Goal: Information Seeking & Learning: Learn about a topic

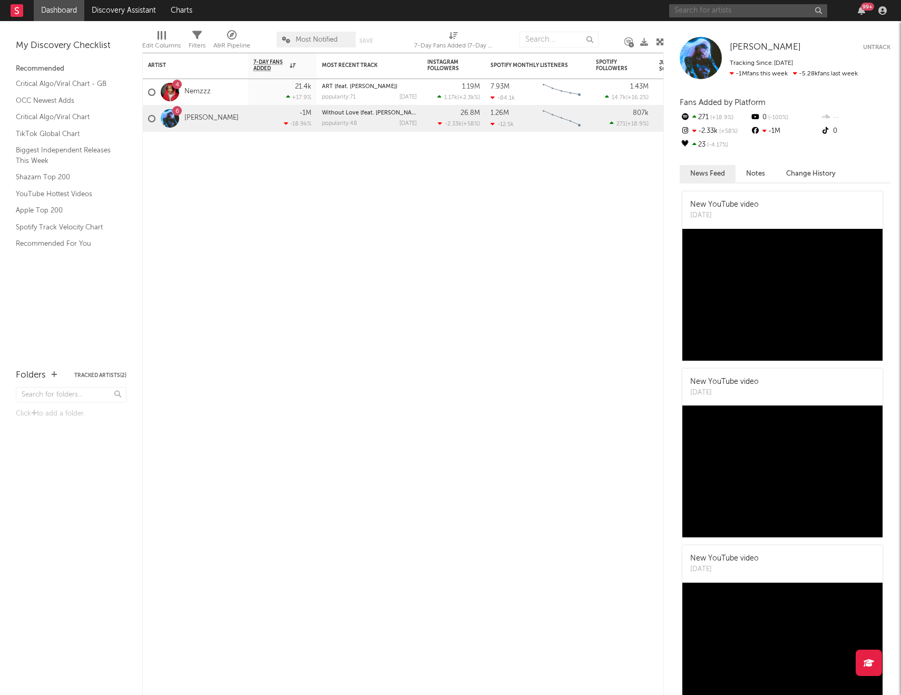
click at [707, 14] on input "text" at bounding box center [748, 10] width 158 height 13
click at [717, 15] on input "blaqbonez" at bounding box center [748, 10] width 158 height 13
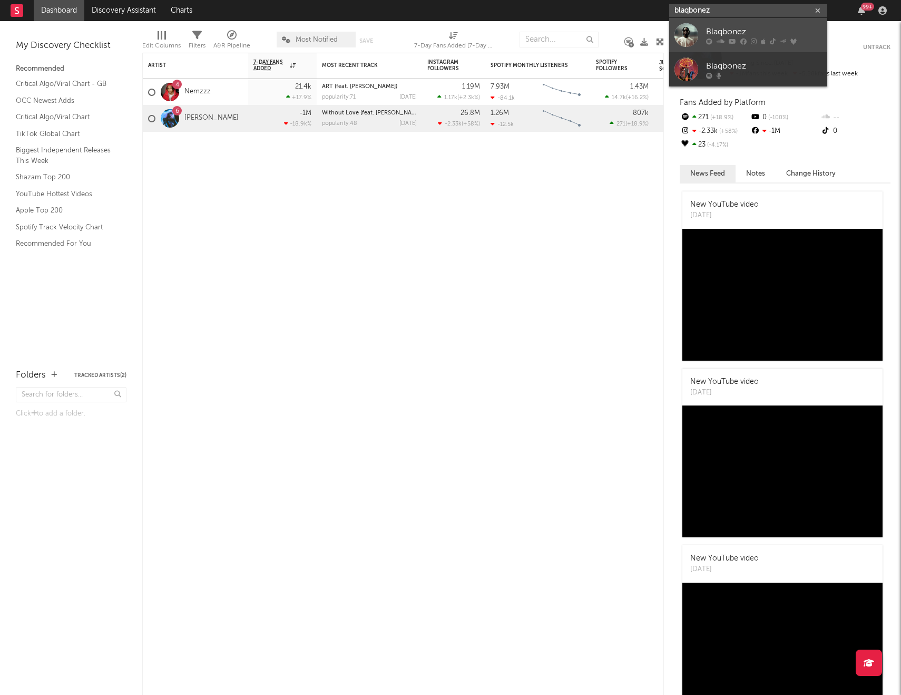
type input "blaqbonez"
click at [689, 33] on div at bounding box center [687, 35] width 24 height 24
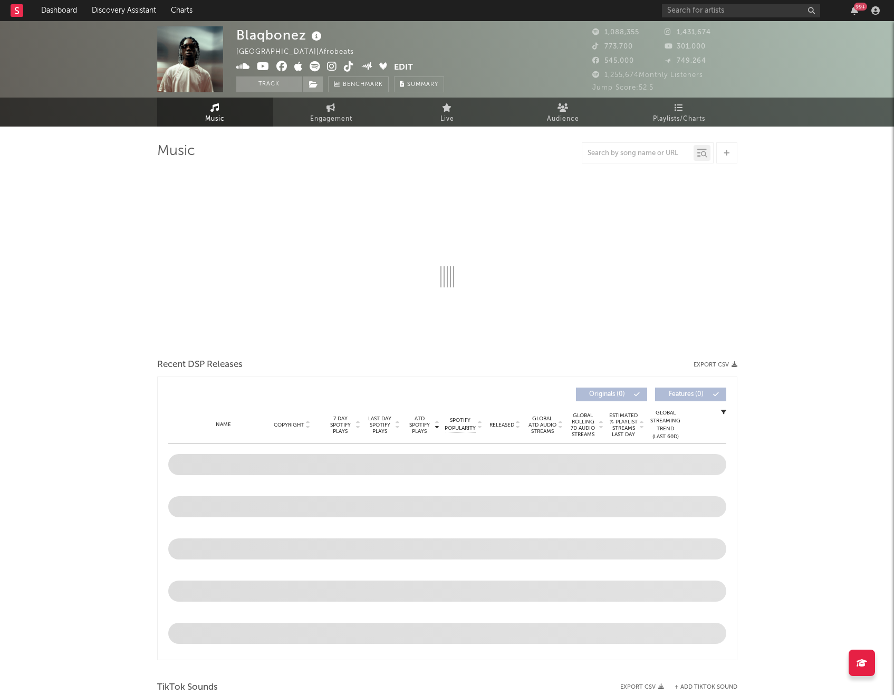
select select "6m"
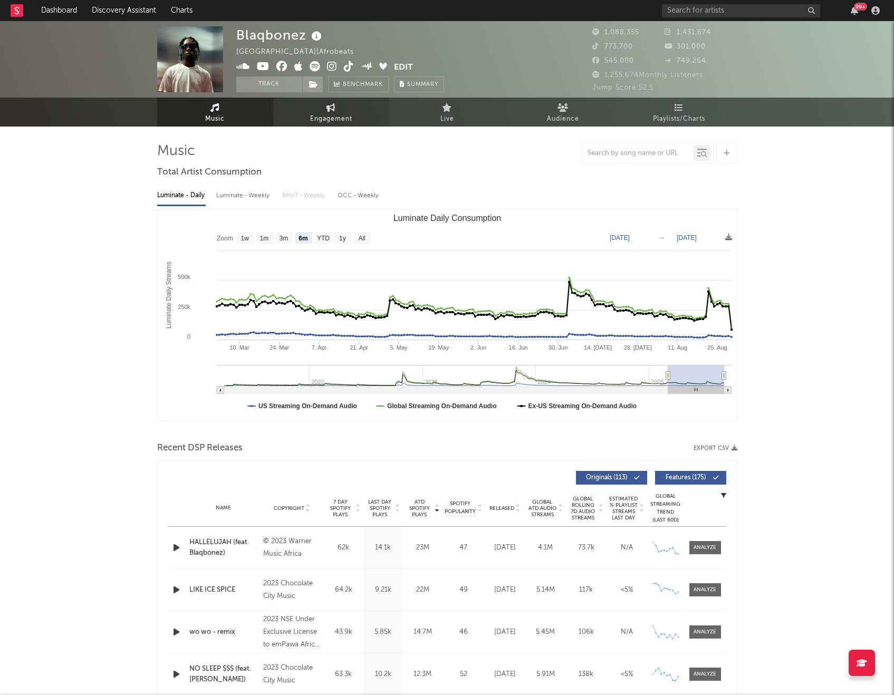
click at [349, 116] on span "Engagement" at bounding box center [331, 119] width 42 height 13
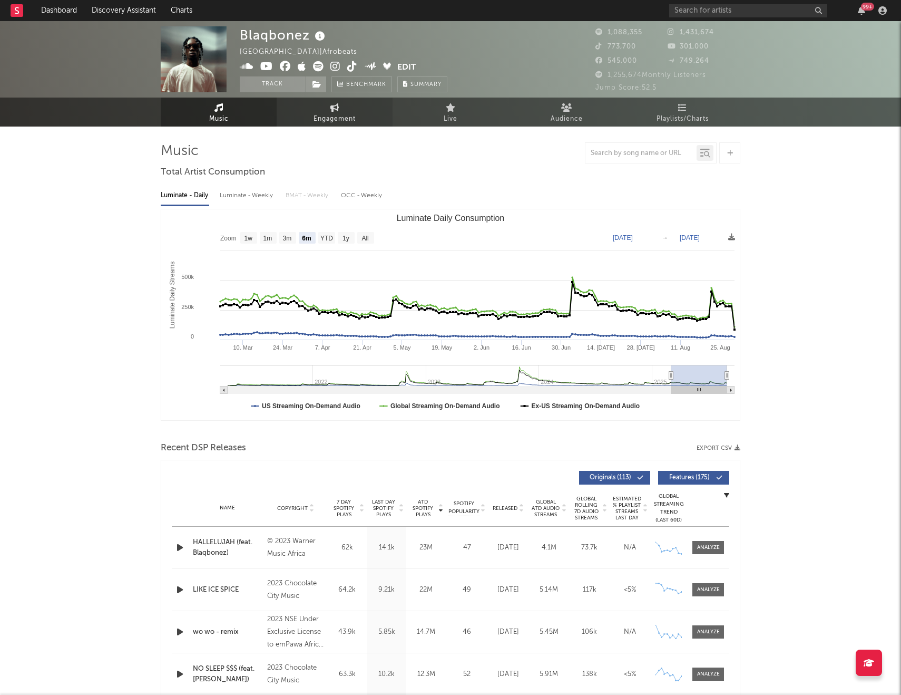
select select "1w"
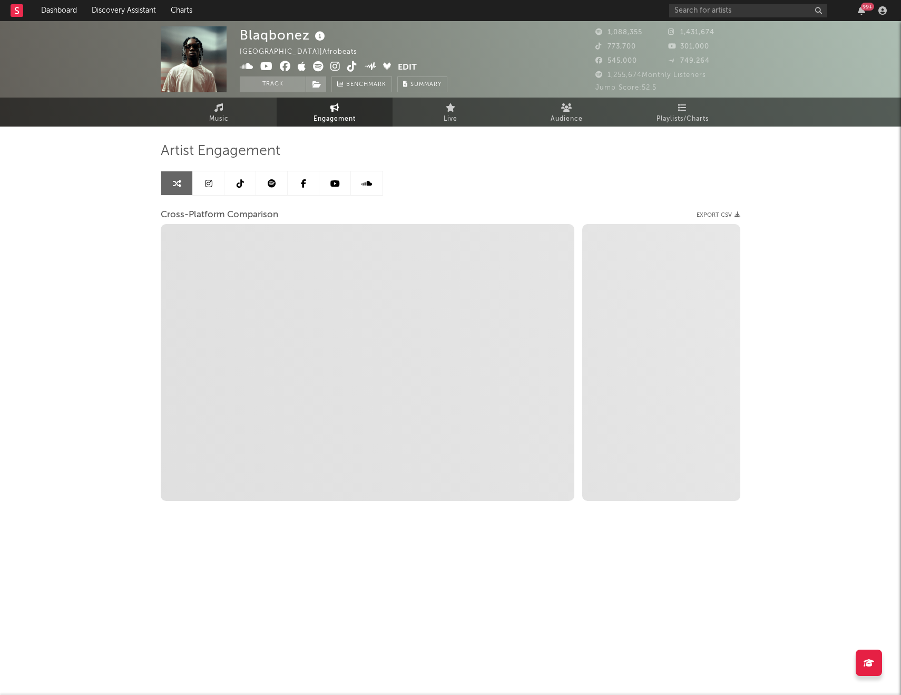
click at [246, 182] on link at bounding box center [241, 183] width 32 height 24
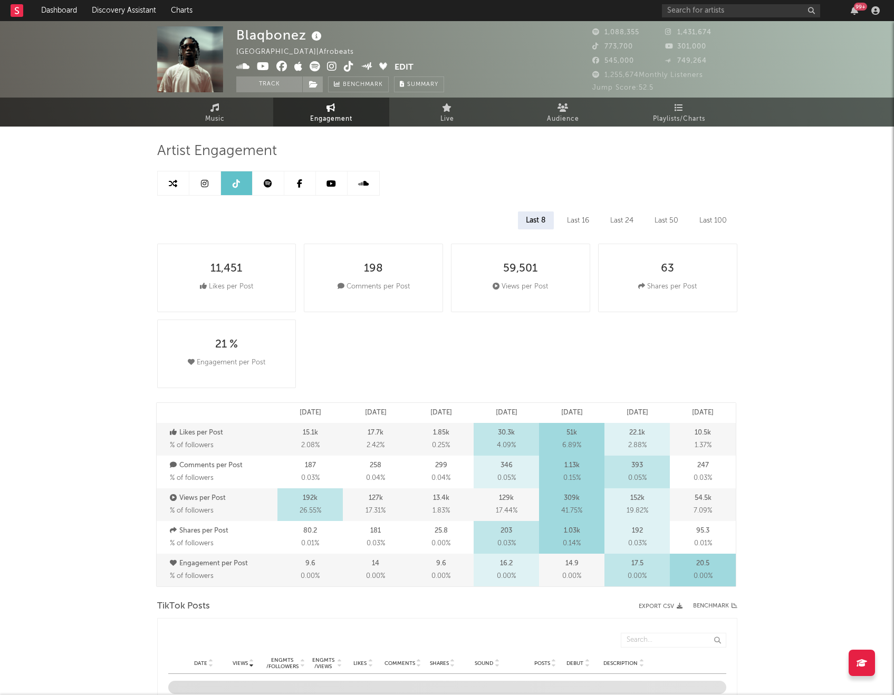
select select "6m"
click at [203, 108] on link "Music" at bounding box center [215, 112] width 116 height 29
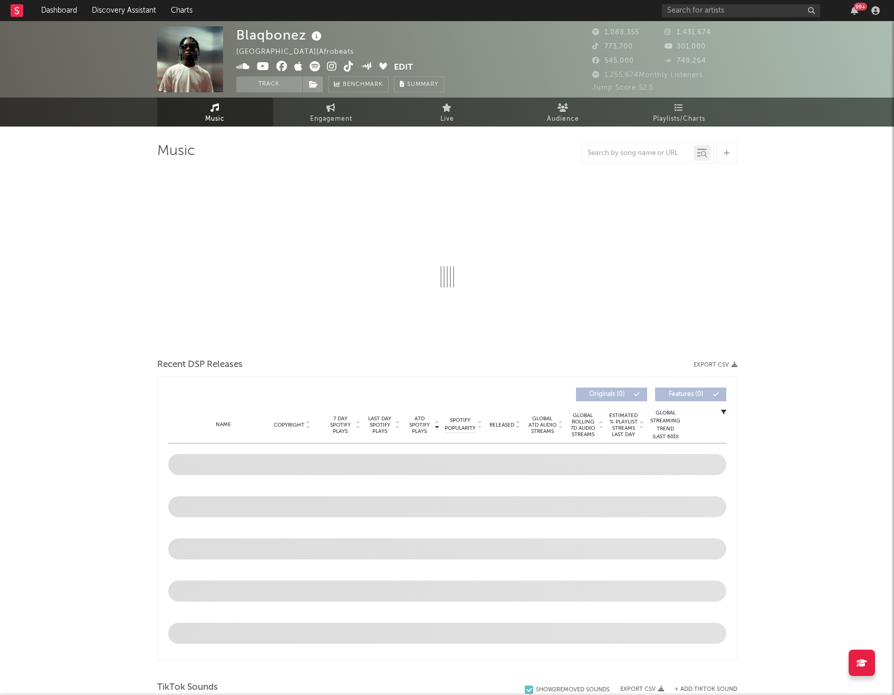
select select "6m"
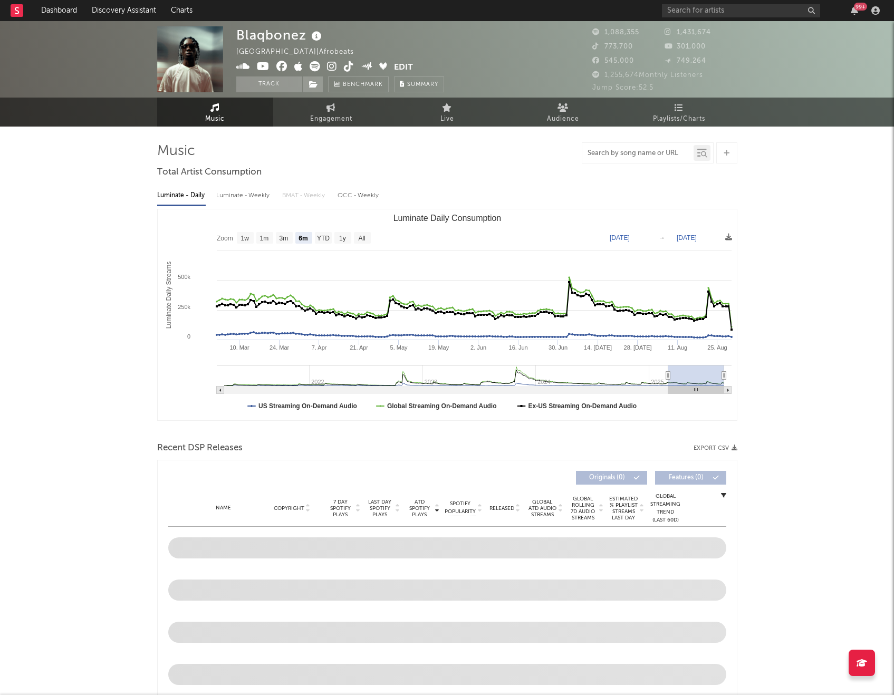
click at [614, 156] on input "text" at bounding box center [637, 153] width 111 height 8
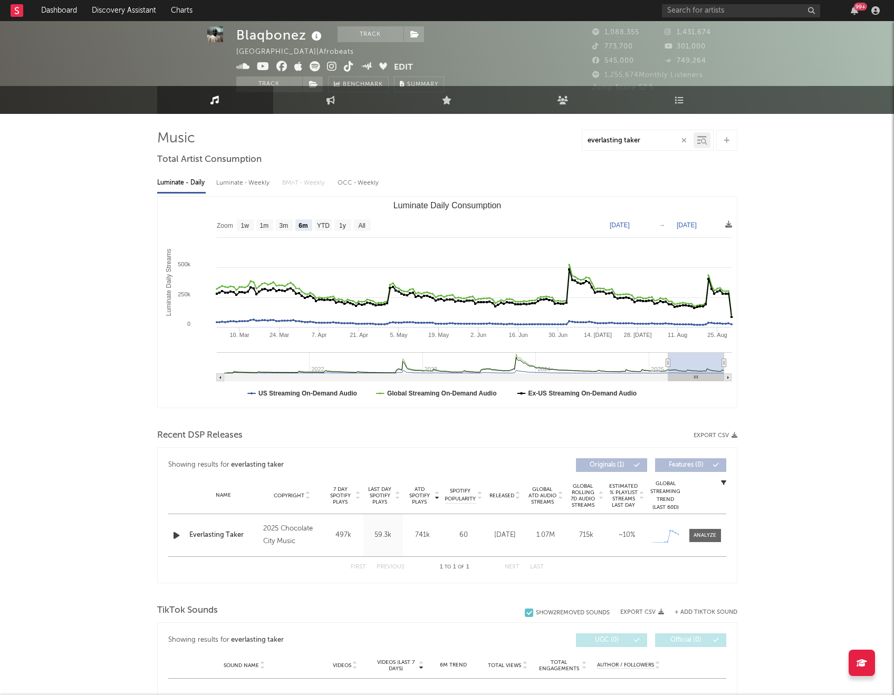
scroll to position [3, 0]
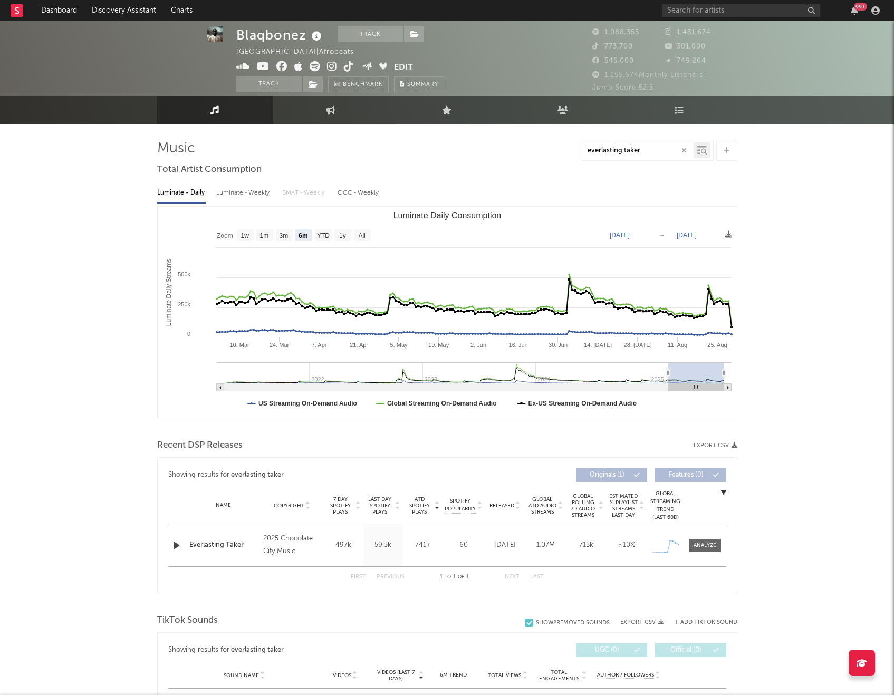
click at [630, 147] on input "everlasting taker" at bounding box center [637, 151] width 111 height 8
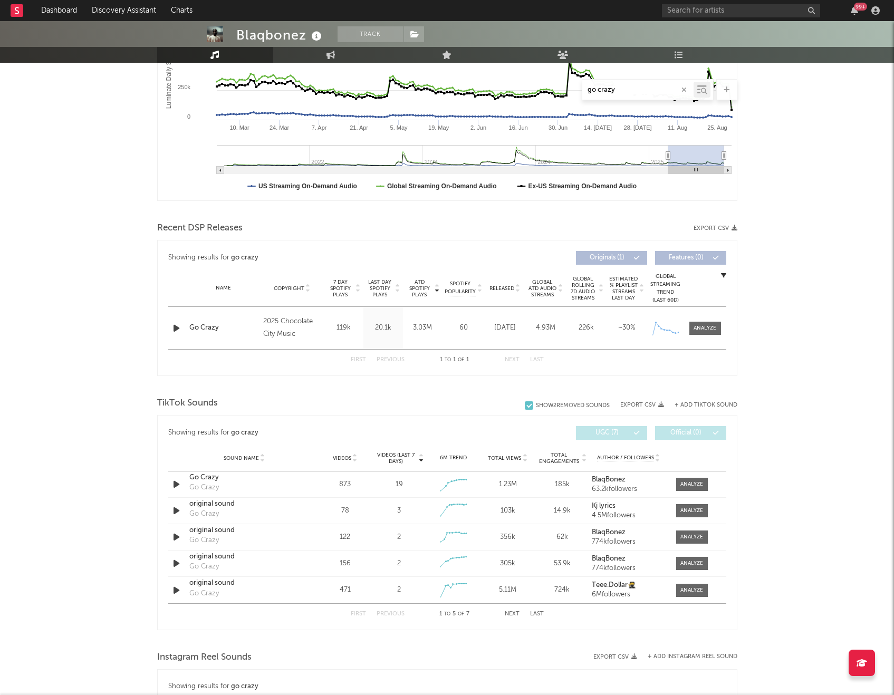
scroll to position [224, 0]
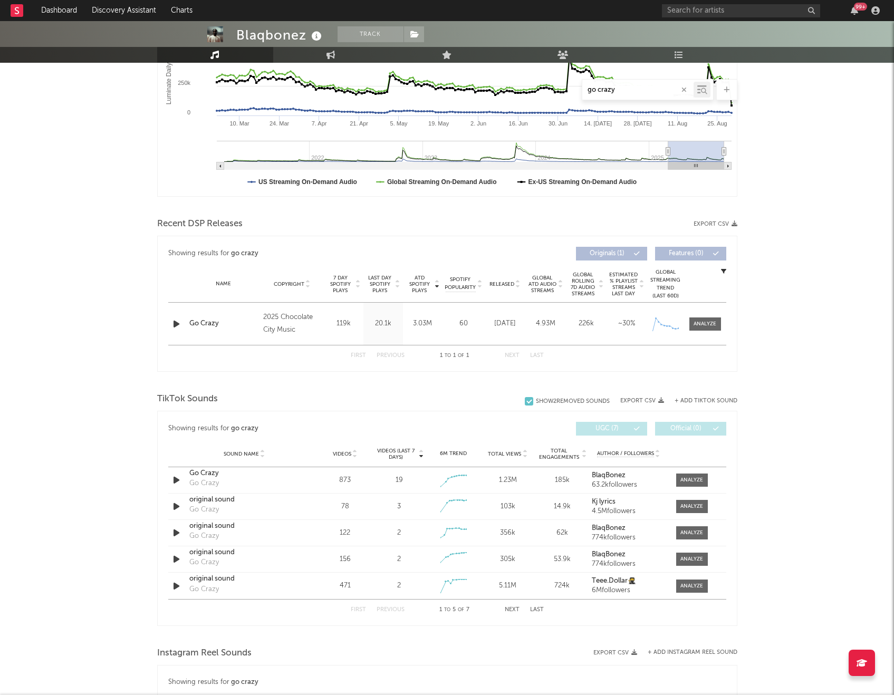
type input "go crazy"
click at [133, 496] on div "Blaqbonez Track [GEOGRAPHIC_DATA] | Afrobeats Edit Track Benchmark Summary 1,08…" at bounding box center [447, 462] width 894 height 1331
click at [172, 483] on icon "button" at bounding box center [176, 479] width 11 height 13
click at [173, 480] on icon "button" at bounding box center [176, 479] width 10 height 13
click at [173, 480] on icon "button" at bounding box center [176, 479] width 11 height 13
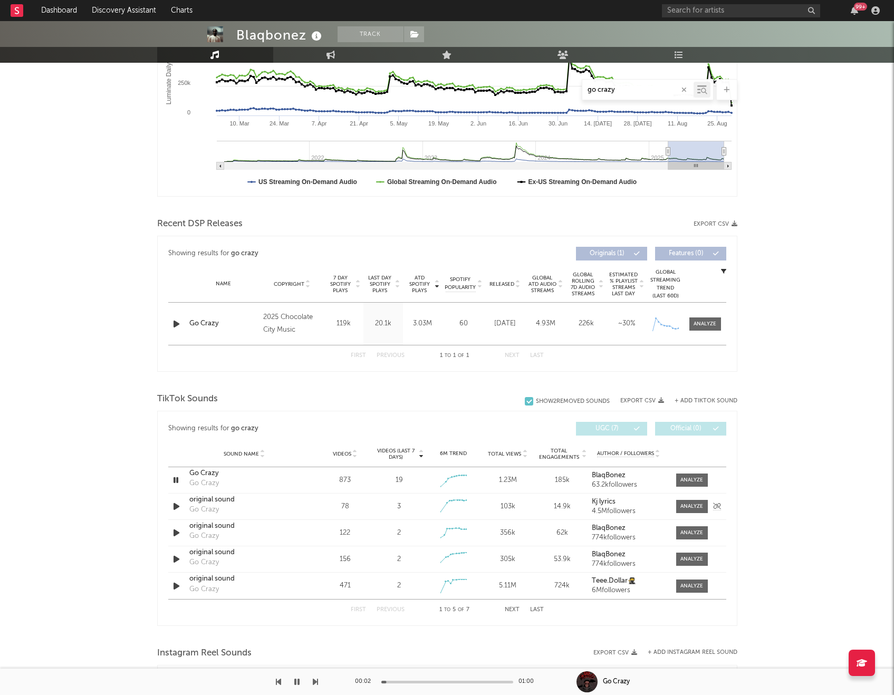
click at [179, 506] on icon "button" at bounding box center [176, 506] width 11 height 13
click at [173, 478] on icon "button" at bounding box center [176, 479] width 11 height 13
click at [175, 480] on icon "button" at bounding box center [176, 479] width 10 height 13
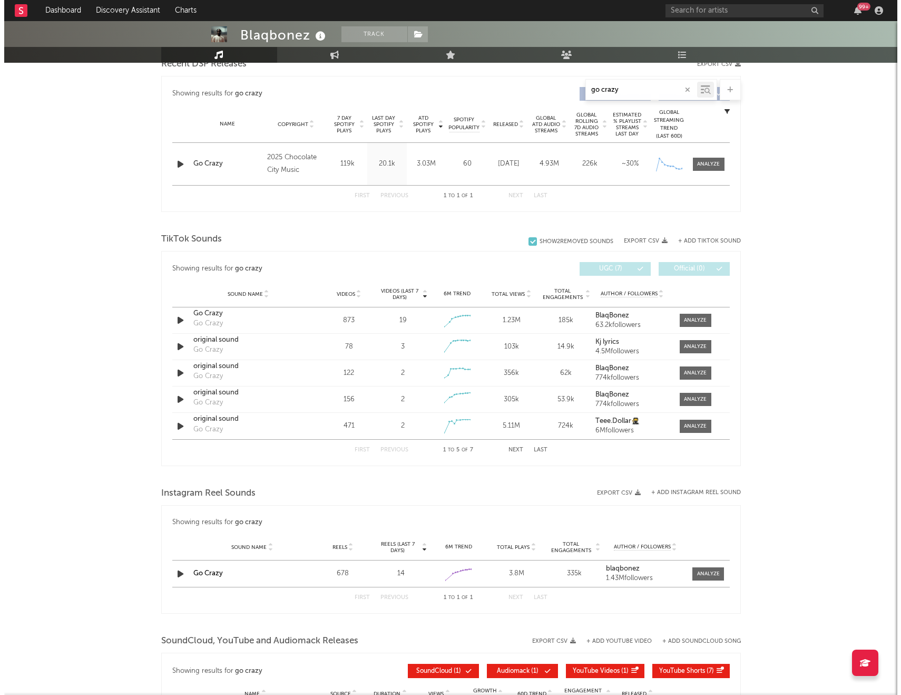
scroll to position [0, 0]
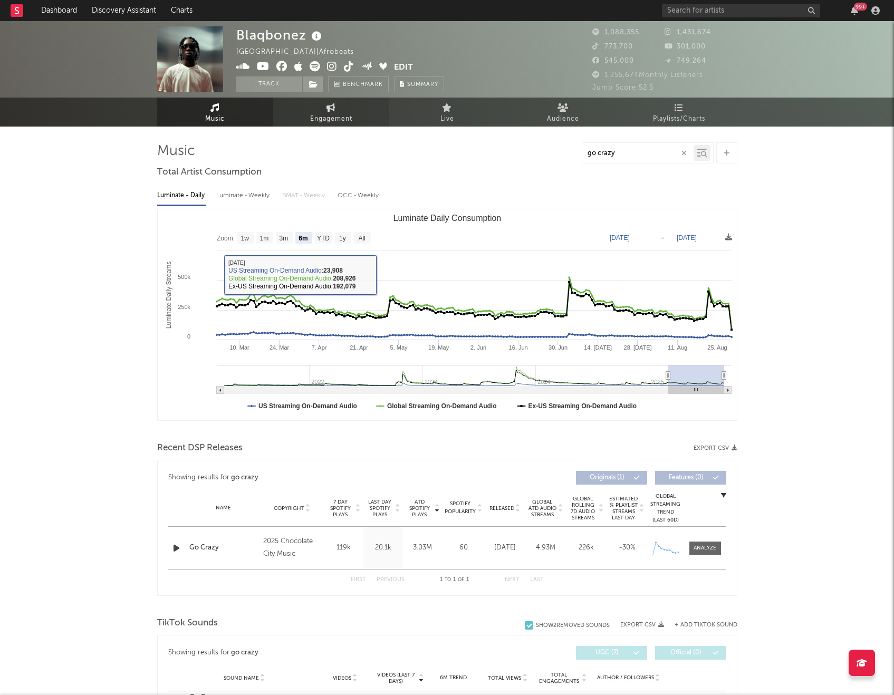
click at [337, 117] on span "Engagement" at bounding box center [331, 119] width 42 height 13
select select "1w"
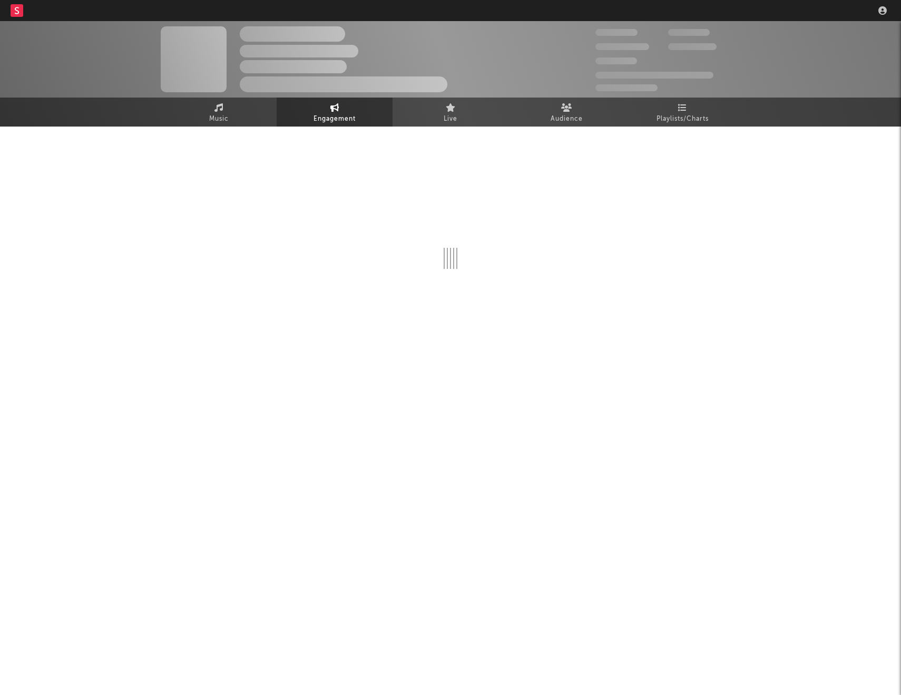
select select "1w"
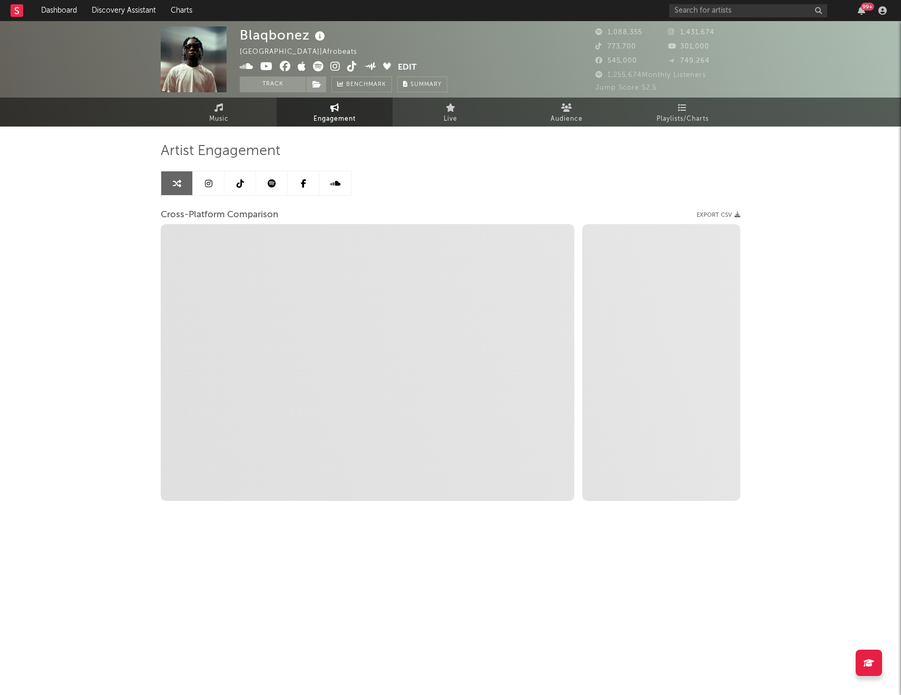
click at [248, 183] on link at bounding box center [241, 183] width 32 height 24
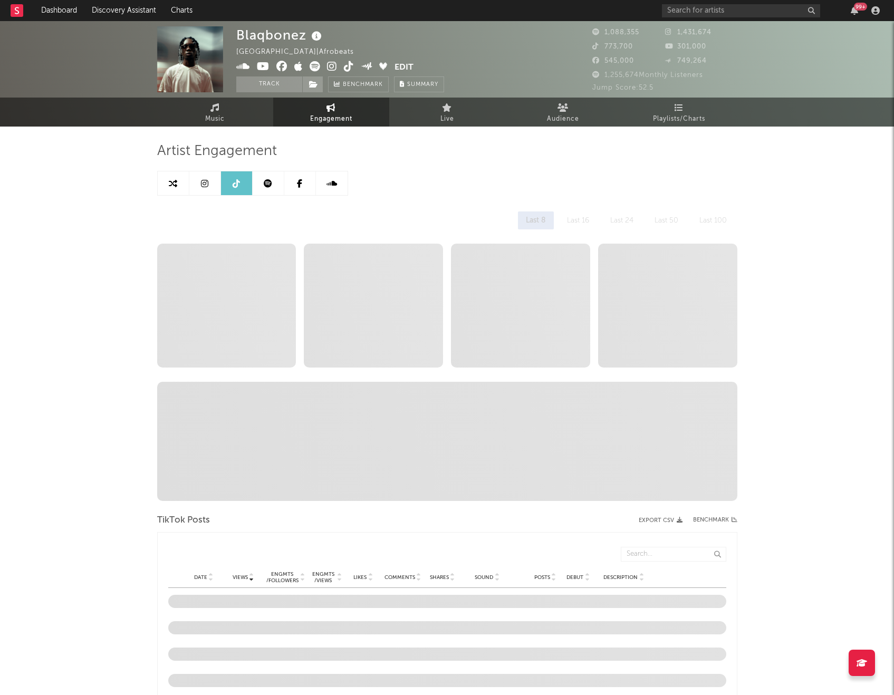
select select "6m"
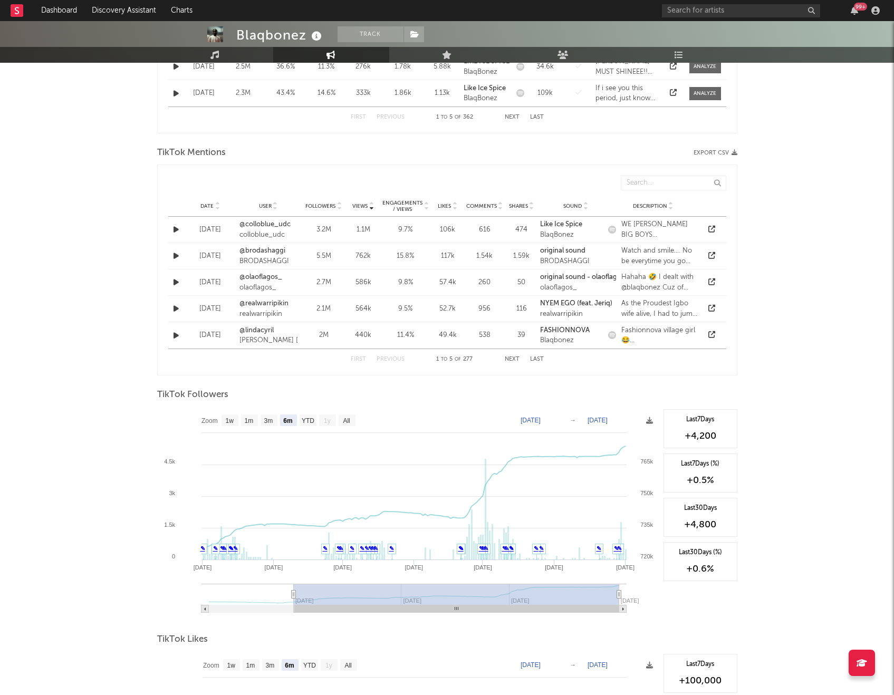
scroll to position [703, 0]
